Goal: Task Accomplishment & Management: Manage account settings

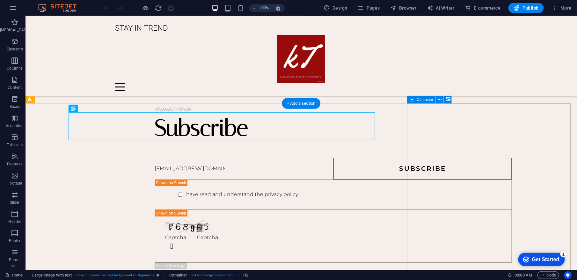
scroll to position [596, 0]
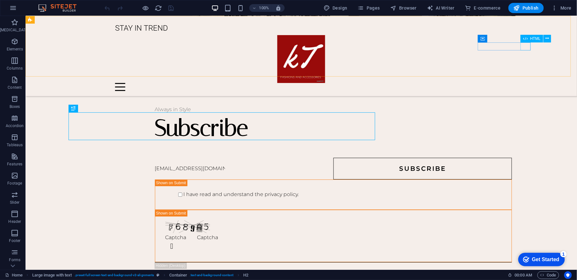
click at [487, 83] on div at bounding box center [301, 87] width 372 height 8
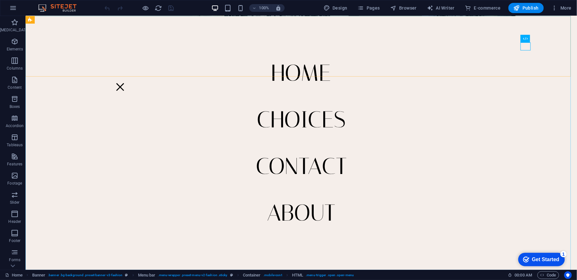
click at [303, 116] on nav "Home CHOICES Contact About" at bounding box center [301, 142] width 552 height 253
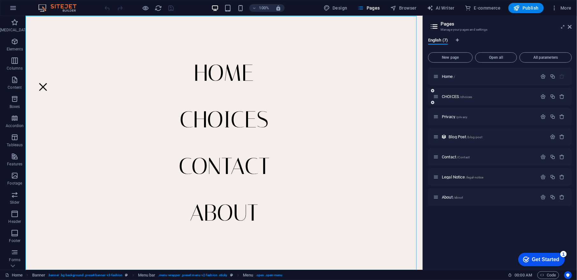
click at [439, 94] on icon at bounding box center [435, 96] width 5 height 5
click at [508, 97] on p "CHOICES /choices" at bounding box center [488, 96] width 93 height 4
click at [508, 97] on div "CHOICES /choices" at bounding box center [500, 97] width 144 height 18
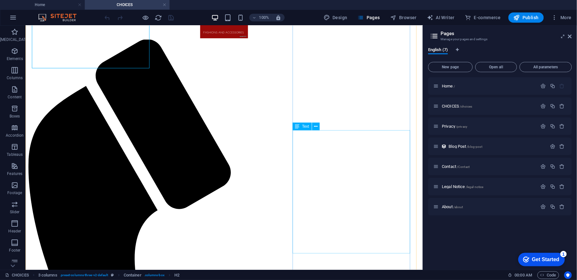
scroll to position [128, 0]
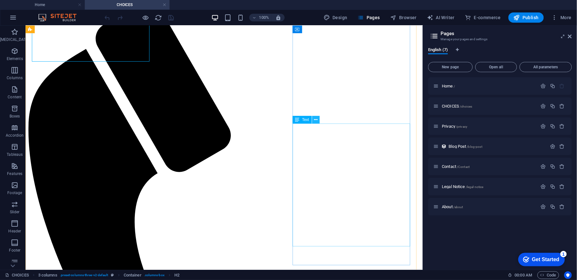
click at [314, 121] on icon at bounding box center [316, 119] width 4 height 7
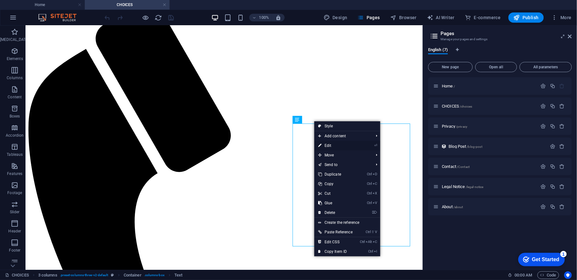
click at [336, 143] on link "⏎ Edit" at bounding box center [335, 146] width 42 height 10
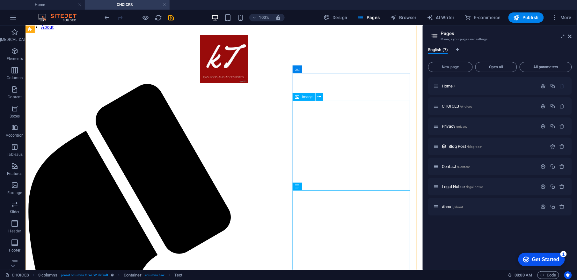
scroll to position [42, 0]
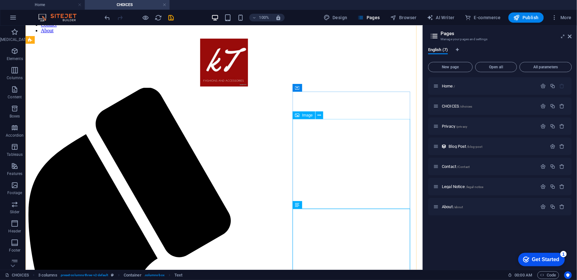
click at [319, 113] on icon at bounding box center [320, 115] width 4 height 7
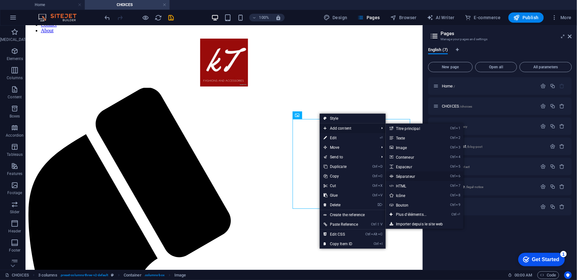
click at [414, 175] on font "Séparateur" at bounding box center [405, 176] width 19 height 4
select select "%"
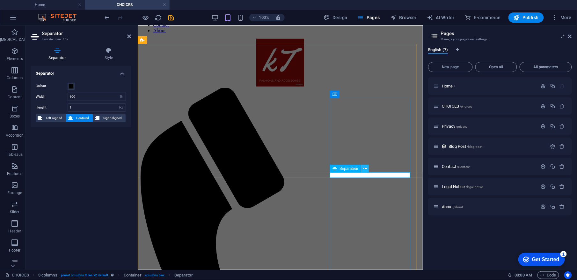
click at [365, 168] on icon at bounding box center [365, 168] width 4 height 7
click at [365, 166] on icon at bounding box center [365, 168] width 4 height 7
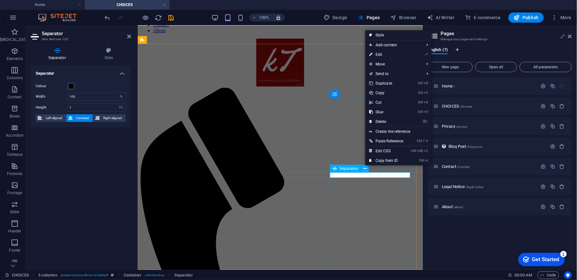
click at [356, 169] on span "Séparateur" at bounding box center [349, 168] width 19 height 4
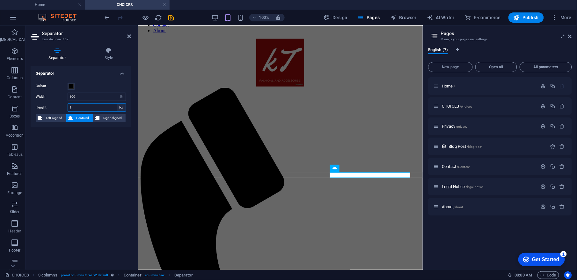
click at [120, 106] on select "Px Rem vh Vw" at bounding box center [121, 108] width 9 height 8
select select "vw"
click at [117, 104] on select "Px Rem vh Vw" at bounding box center [121, 108] width 9 height 8
type input "0.1"
click at [119, 105] on select "Px Rem vh Vw" at bounding box center [121, 108] width 9 height 8
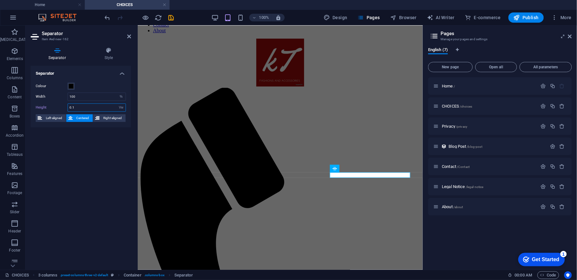
select select "rem"
click at [117, 104] on select "Px Rem vh Vw" at bounding box center [121, 108] width 9 height 8
type input "0.09"
click at [123, 107] on select "Px Rem vh Vw" at bounding box center [121, 108] width 9 height 8
select select "px"
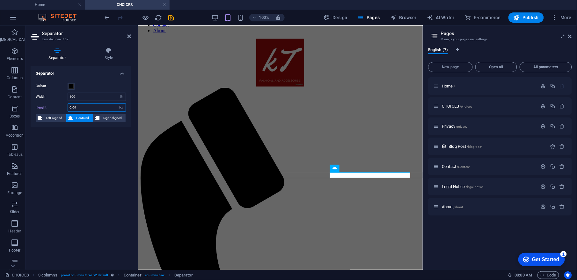
click at [117, 104] on select "Px Rem vh Vw" at bounding box center [121, 108] width 9 height 8
type input "1"
click at [121, 107] on select "Px Rem vh Vw" at bounding box center [121, 108] width 9 height 8
select select "rem"
click at [117, 104] on select "Px Rem vh Vw" at bounding box center [121, 108] width 9 height 8
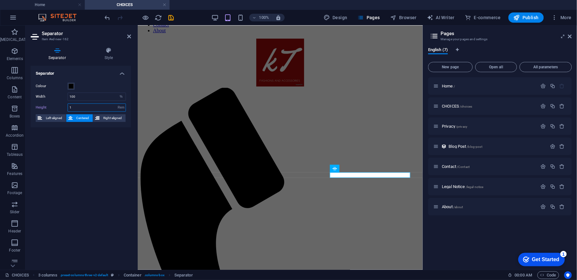
type input "0.0625"
click at [126, 37] on header "Separator Item #ed-new-162" at bounding box center [81, 34] width 100 height 17
click at [129, 36] on icon at bounding box center [129, 36] width 4 height 5
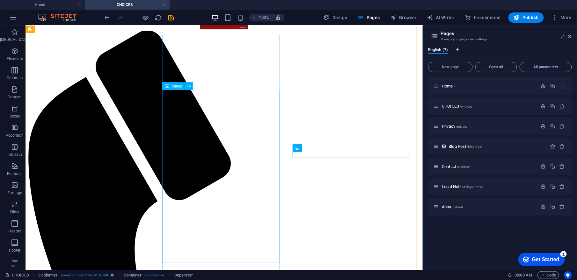
scroll to position [99, 0]
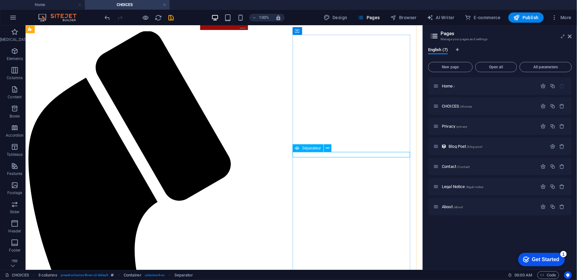
click at [171, 19] on icon "Save" at bounding box center [171, 17] width 7 height 7
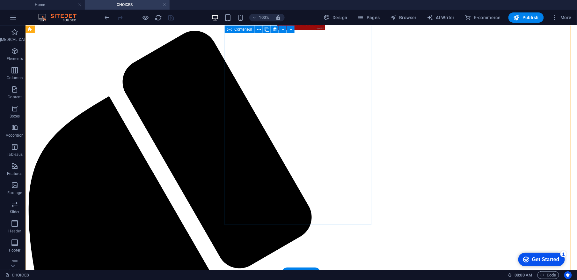
scroll to position [170, 0]
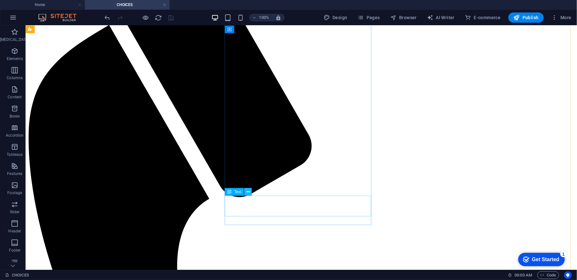
click at [247, 193] on icon at bounding box center [248, 191] width 4 height 7
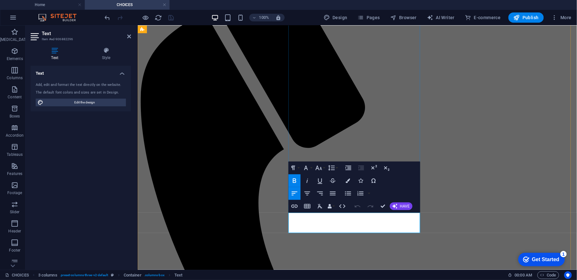
click at [402, 207] on span "HAVE" at bounding box center [405, 206] width 10 height 4
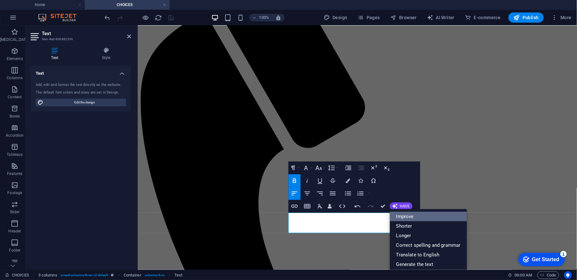
click at [406, 216] on link "Improve" at bounding box center [428, 216] width 77 height 10
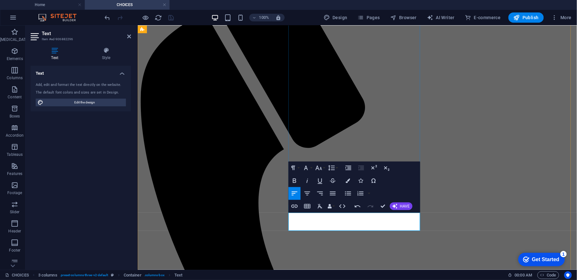
drag, startPoint x: 288, startPoint y: 217, endPoint x: 353, endPoint y: 228, distance: 66.3
click at [294, 183] on icon "button" at bounding box center [295, 181] width 8 height 8
click at [319, 168] on icon "button" at bounding box center [319, 167] width 7 height 4
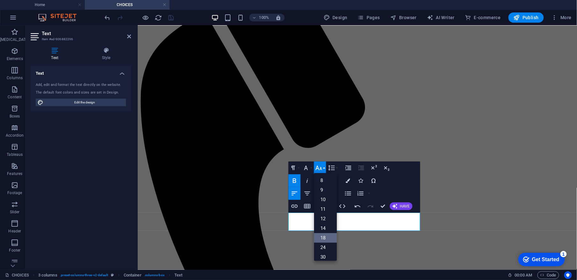
click at [323, 238] on link "18" at bounding box center [325, 238] width 23 height 10
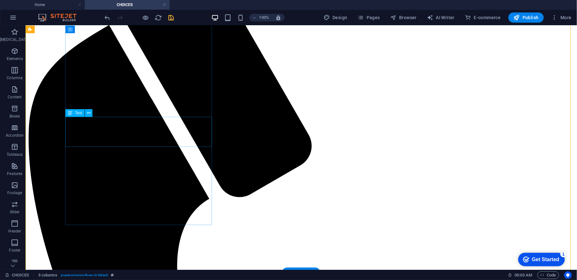
click at [88, 111] on icon at bounding box center [89, 113] width 4 height 7
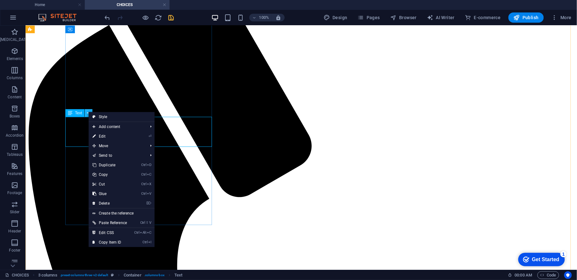
click at [88, 111] on icon at bounding box center [89, 113] width 4 height 7
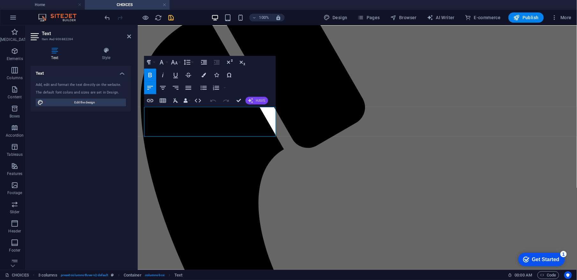
click at [249, 99] on icon "button" at bounding box center [250, 100] width 5 height 5
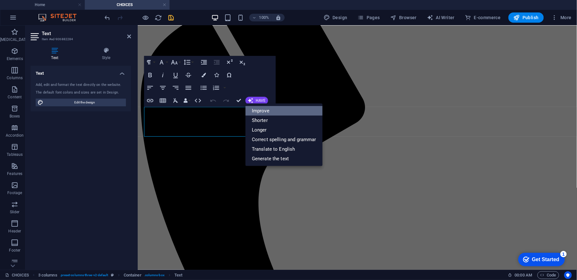
click at [265, 110] on link "Improve" at bounding box center [283, 111] width 77 height 10
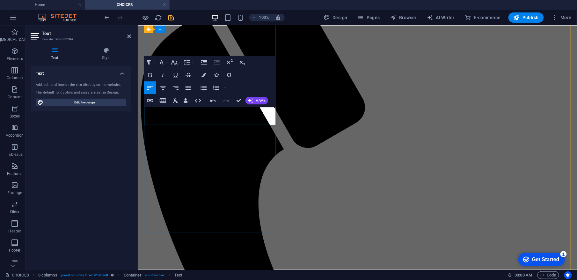
drag, startPoint x: 144, startPoint y: 111, endPoint x: 171, endPoint y: 120, distance: 28.0
click at [178, 61] on icon "button" at bounding box center [175, 62] width 8 height 8
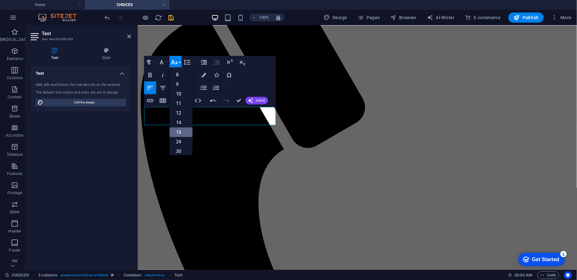
click at [181, 128] on link "18" at bounding box center [181, 132] width 23 height 10
click at [148, 75] on icon "button" at bounding box center [150, 75] width 8 height 8
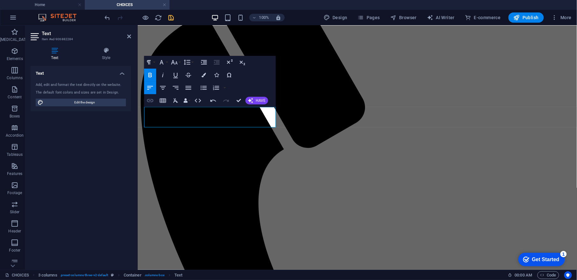
click at [151, 100] on icon "button" at bounding box center [150, 100] width 6 height 3
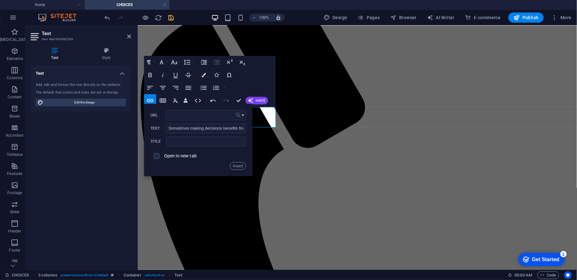
click at [237, 113] on icon "button" at bounding box center [238, 115] width 5 height 5
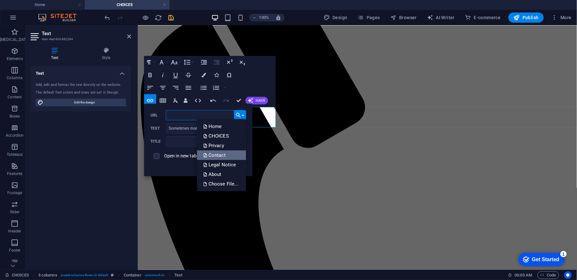
click at [224, 153] on font "Contact" at bounding box center [217, 155] width 17 height 10
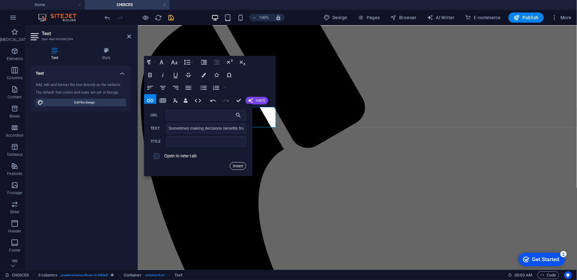
click at [238, 165] on button "Insert" at bounding box center [238, 166] width 16 height 8
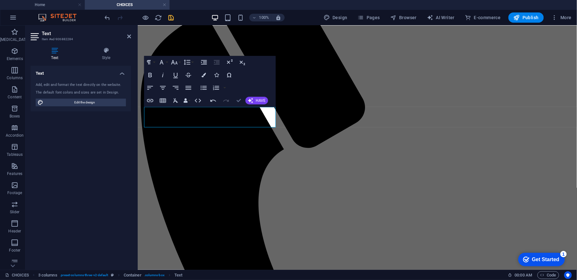
drag, startPoint x: 239, startPoint y: 101, endPoint x: 212, endPoint y: 102, distance: 26.8
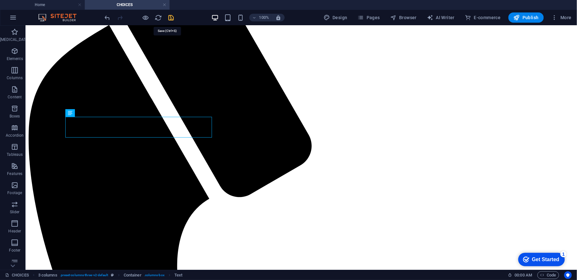
click at [172, 19] on icon "Save" at bounding box center [171, 17] width 7 height 7
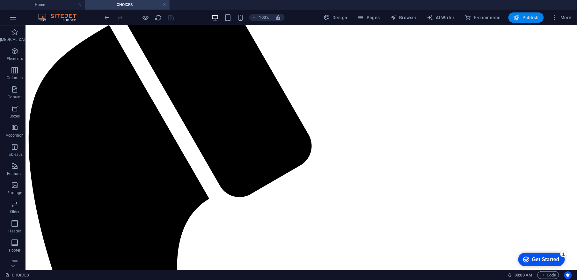
click at [529, 17] on font "Publish" at bounding box center [531, 17] width 16 height 5
